Goal: Transaction & Acquisition: Register for event/course

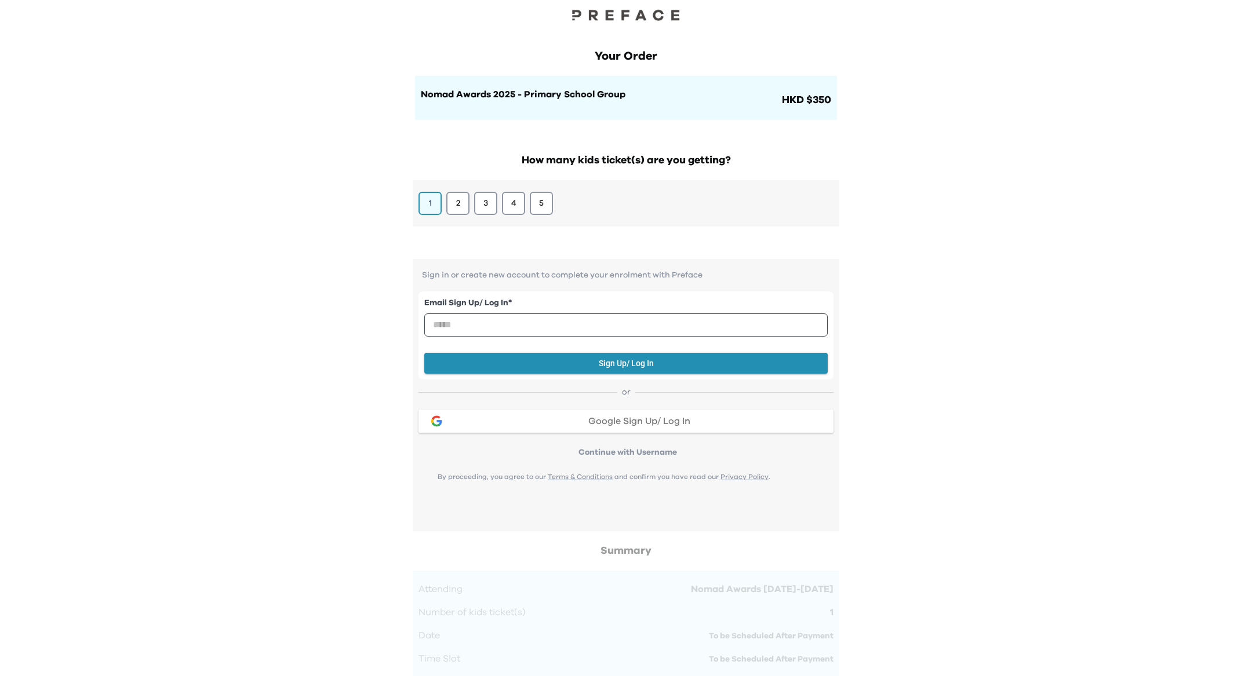
scroll to position [17, 0]
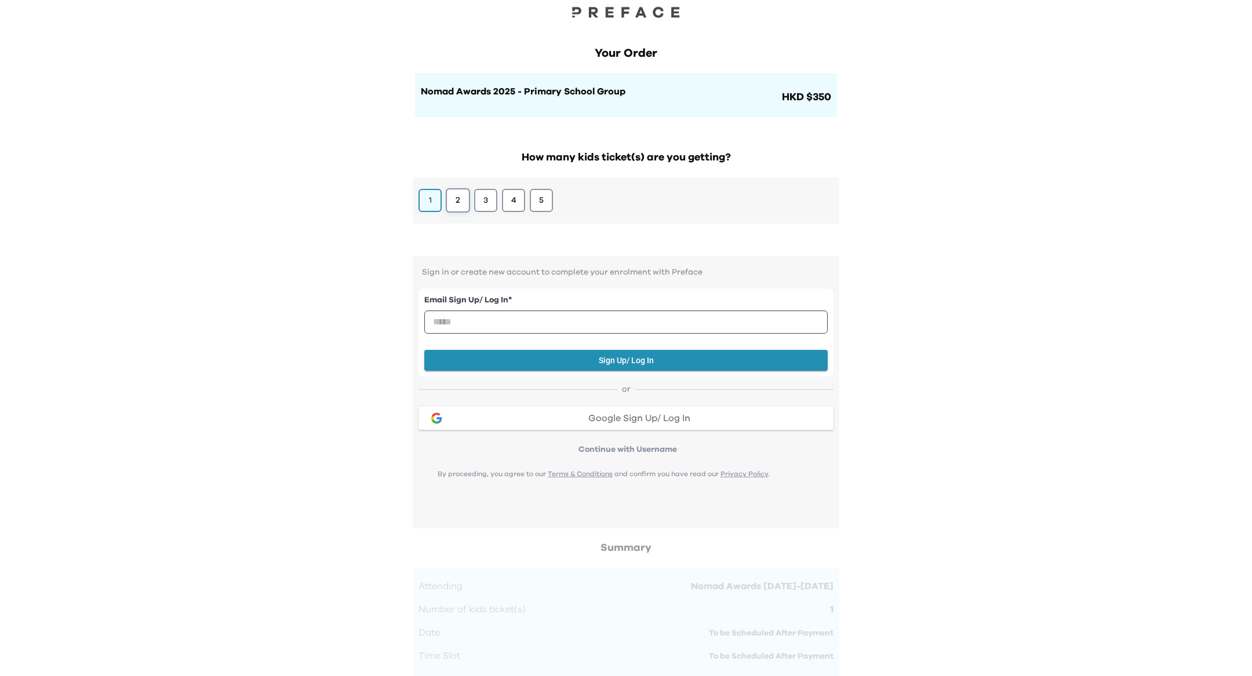
click at [450, 204] on button "2" at bounding box center [458, 200] width 24 height 24
click at [480, 196] on button "3" at bounding box center [485, 200] width 24 height 24
click at [529, 194] on div "1 2 3 4 5" at bounding box center [625, 200] width 415 height 23
click at [520, 199] on button "4" at bounding box center [513, 200] width 24 height 24
click at [539, 207] on button "5" at bounding box center [541, 200] width 24 height 24
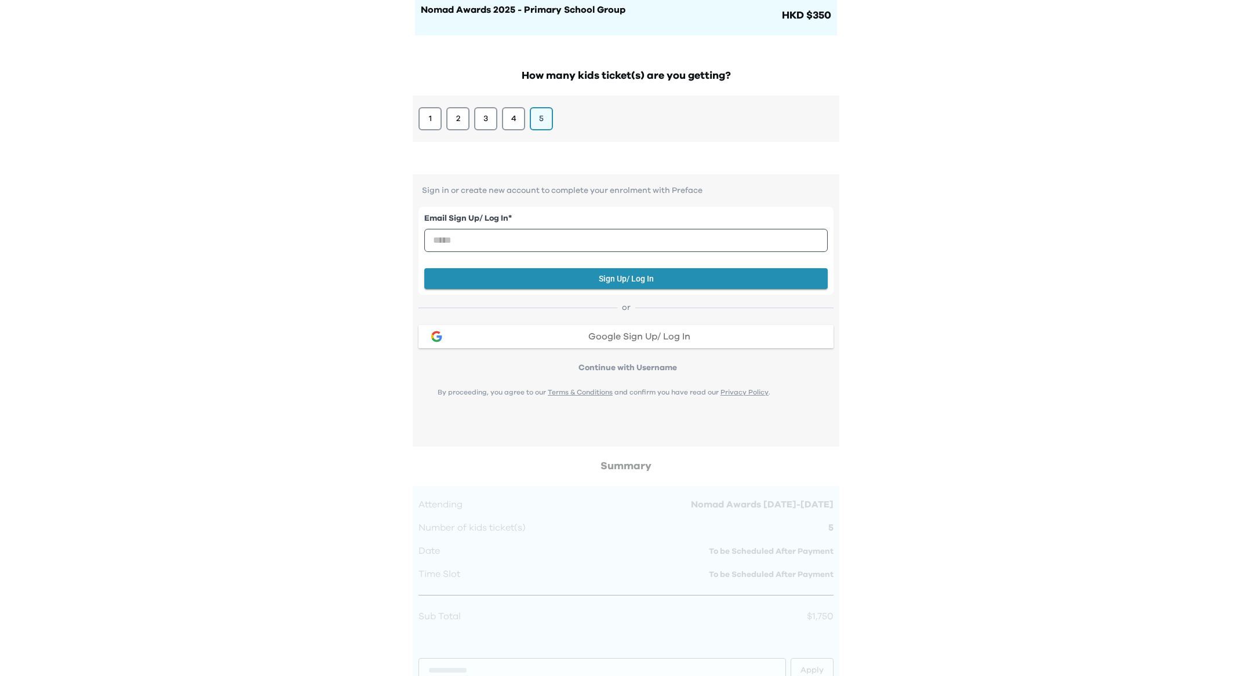
scroll to position [0, 0]
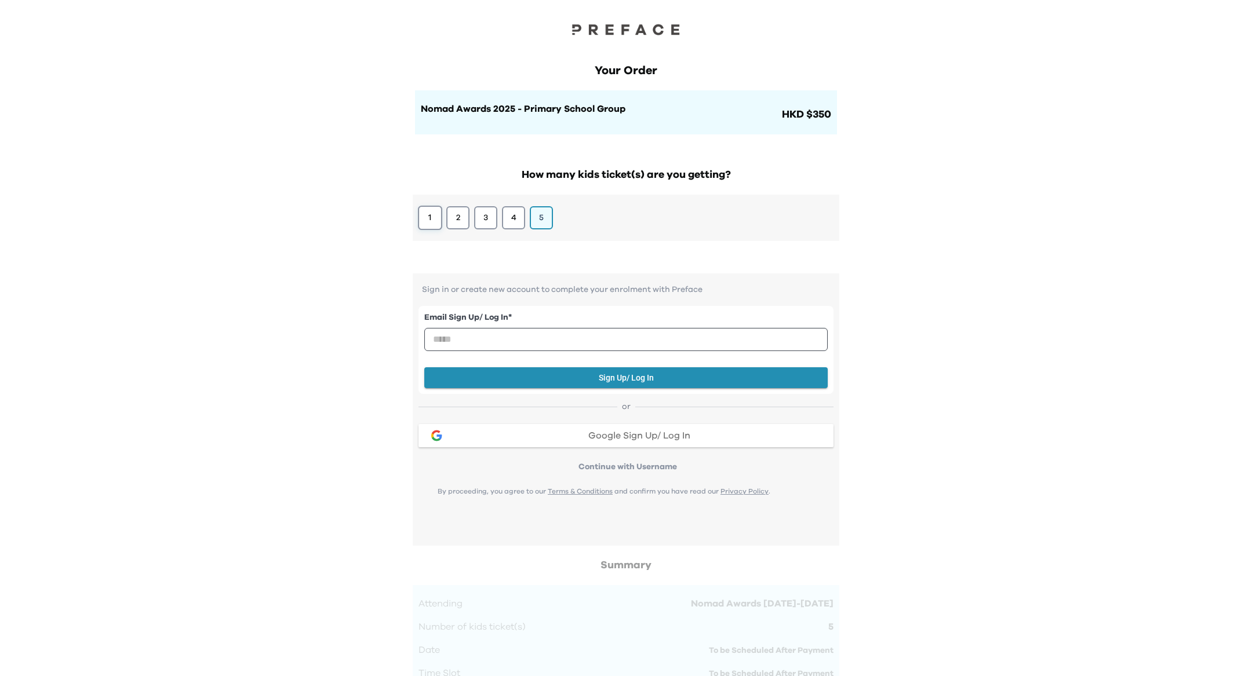
click at [425, 221] on button "1" at bounding box center [430, 218] width 24 height 24
click at [456, 220] on button "2" at bounding box center [458, 218] width 24 height 24
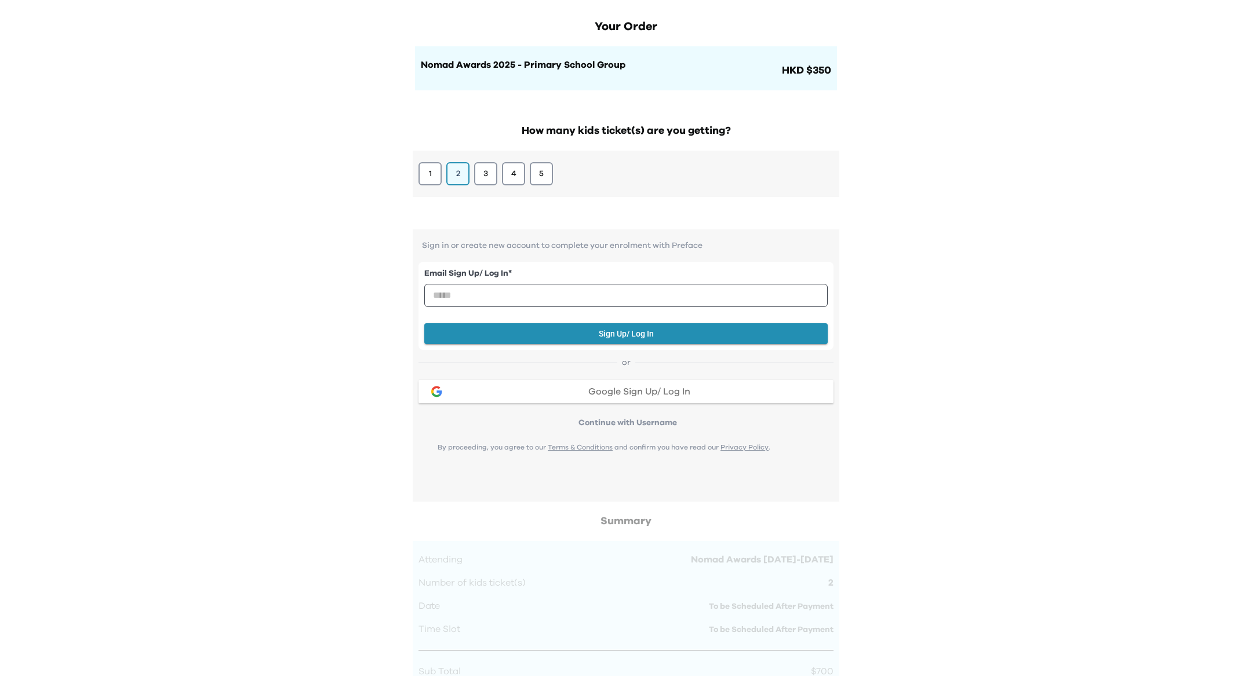
scroll to position [4, 0]
